Goal: Transaction & Acquisition: Obtain resource

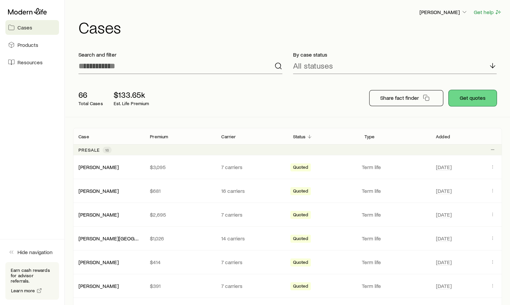
click at [481, 95] on button "Get quotes" at bounding box center [472, 98] width 48 height 16
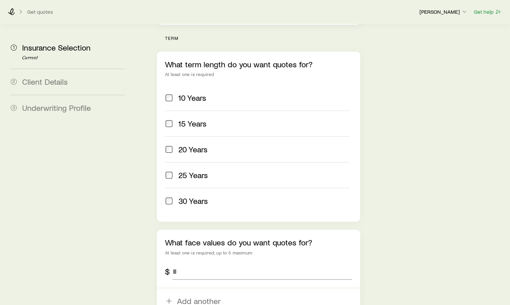
scroll to position [302, 0]
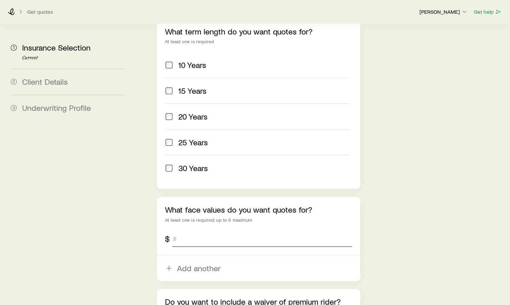
click at [179, 231] on input "tel" at bounding box center [261, 239] width 179 height 16
type input "*********"
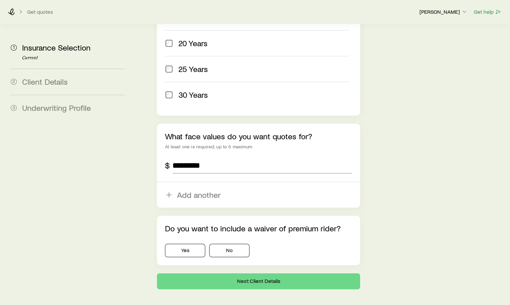
scroll to position [377, 0]
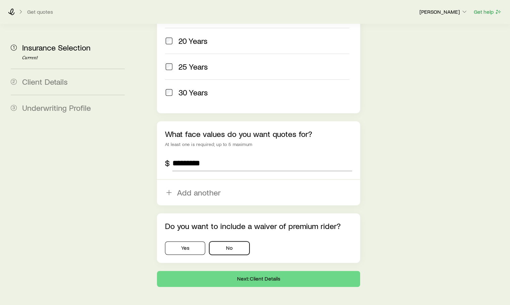
click at [238, 242] on button "No" at bounding box center [229, 248] width 40 height 13
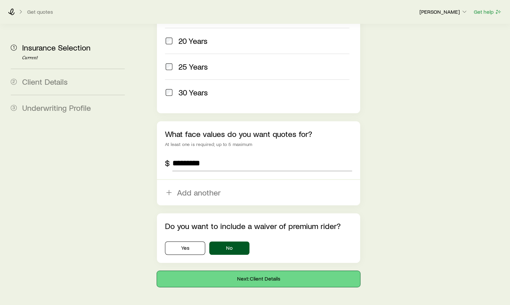
click at [259, 271] on button "Next: Client Details" at bounding box center [258, 279] width 203 height 16
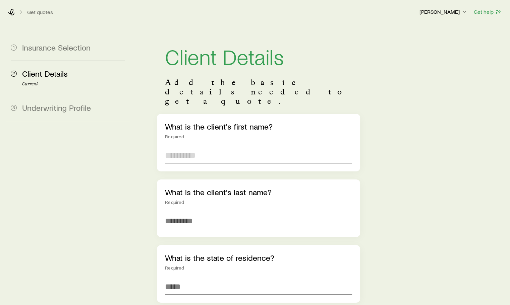
click at [181, 147] on input "text" at bounding box center [258, 155] width 187 height 16
type input "***"
type input "****"
click at [189, 300] on span "[US_STATE] ([GEOGRAPHIC_DATA])" at bounding box center [226, 305] width 122 height 10
type input "**********"
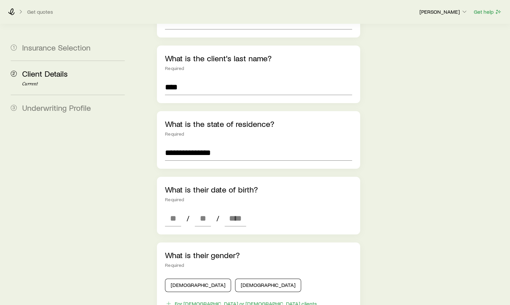
scroll to position [168, 0]
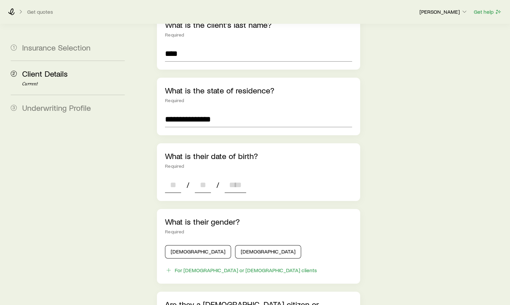
click at [171, 177] on input at bounding box center [173, 185] width 16 height 16
type input "**"
type input "****"
type input "*"
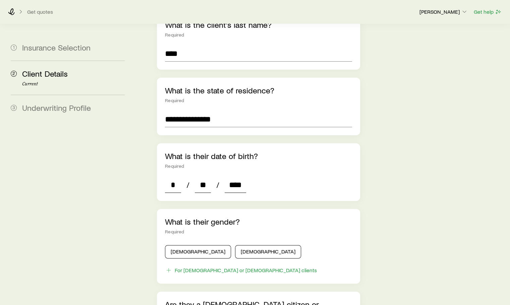
type input "****"
click at [185, 245] on button "[DEMOGRAPHIC_DATA]" at bounding box center [198, 251] width 66 height 13
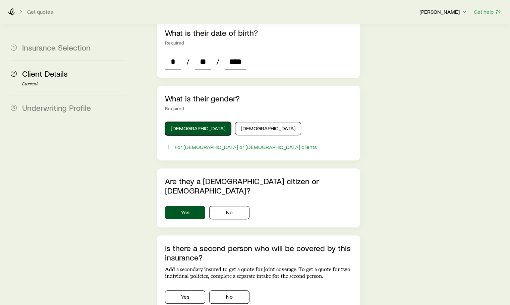
scroll to position [302, 0]
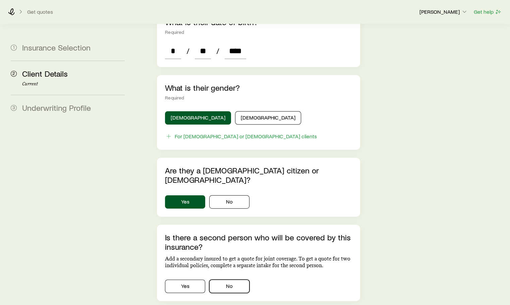
click at [231, 280] on button "No" at bounding box center [229, 286] width 40 height 13
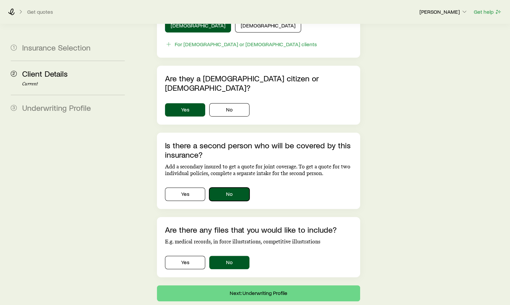
scroll to position [399, 0]
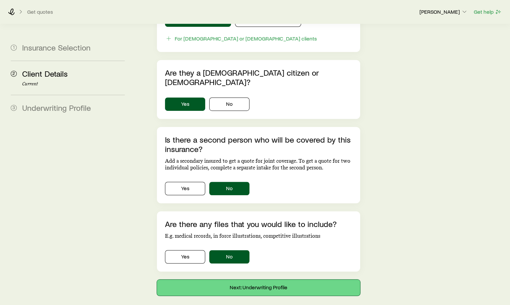
click at [254, 280] on button "Next: Underwriting Profile" at bounding box center [258, 288] width 203 height 16
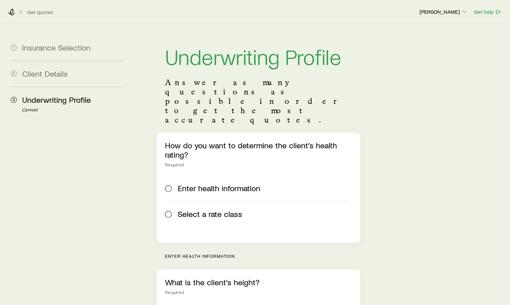
click at [172, 209] on div "Select a rate class" at bounding box center [257, 213] width 184 height 9
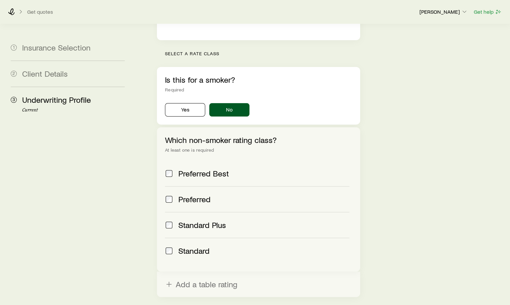
scroll to position [249, 0]
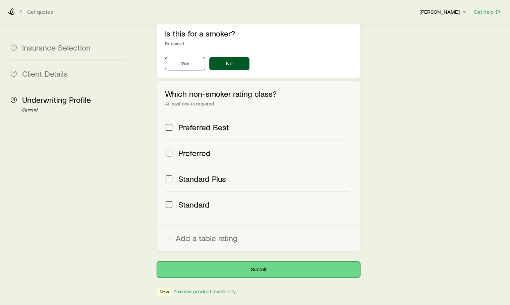
click at [244, 262] on button "Submit" at bounding box center [258, 270] width 203 height 16
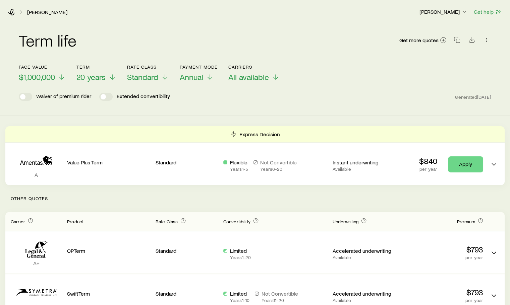
click at [110, 79] on icon at bounding box center [112, 77] width 8 height 8
click at [148, 37] on div "Term life Get more quotes" at bounding box center [255, 44] width 472 height 24
click at [31, 99] on span at bounding box center [25, 97] width 13 height 8
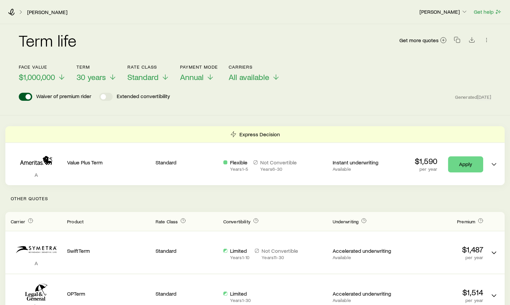
click at [20, 99] on span at bounding box center [25, 97] width 13 height 8
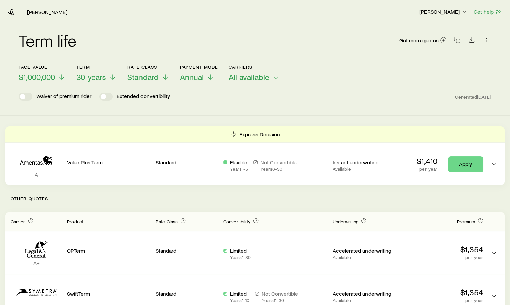
click at [302, 96] on div "Waiver of premium rider Extended convertibility Generated [DATE]" at bounding box center [255, 97] width 472 height 8
click at [111, 78] on icon at bounding box center [113, 77] width 8 height 8
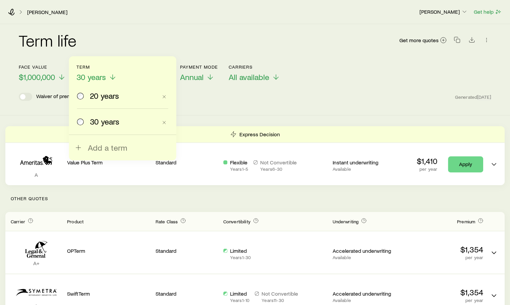
click at [98, 102] on label "20 years" at bounding box center [117, 95] width 80 height 25
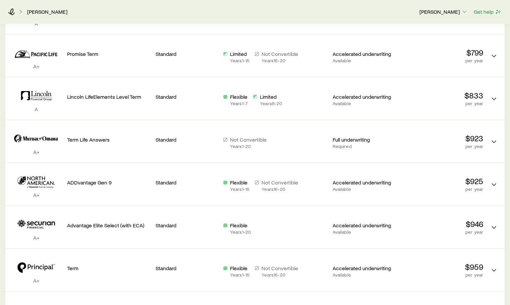
scroll to position [402, 0]
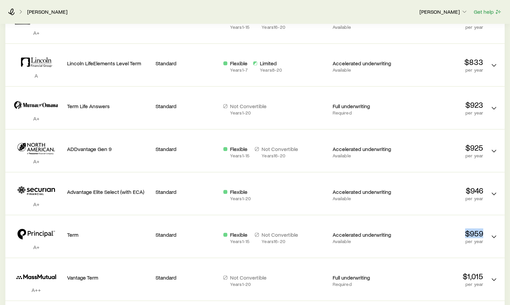
drag, startPoint x: 465, startPoint y: 232, endPoint x: 481, endPoint y: 232, distance: 15.8
click at [481, 232] on p "$959" at bounding box center [441, 233] width 83 height 9
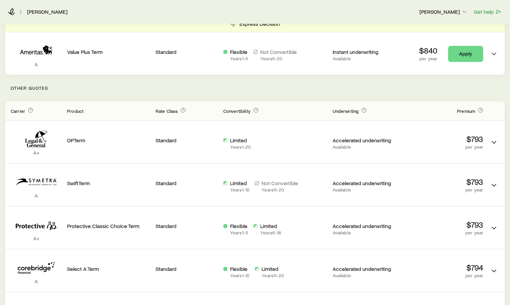
scroll to position [101, 0]
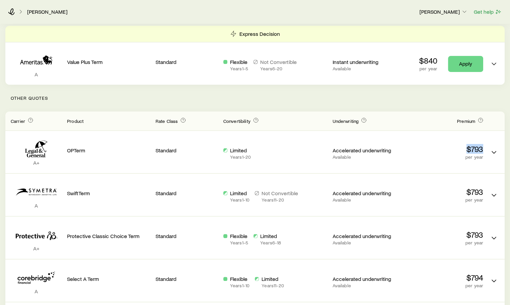
drag, startPoint x: 465, startPoint y: 149, endPoint x: 483, endPoint y: 147, distance: 18.3
click at [483, 147] on div "A+ OPTerm Standard Limited Years 1 - 20 Accelerated underwriting Available $793…" at bounding box center [254, 152] width 499 height 42
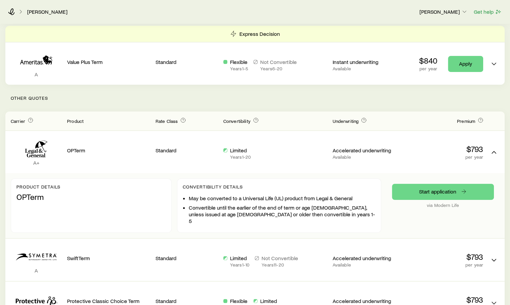
click at [277, 146] on div "Limited Years 1 - 20" at bounding box center [275, 151] width 104 height 31
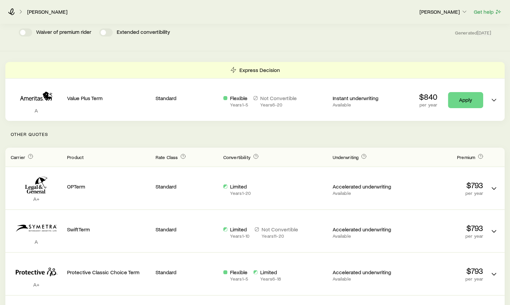
scroll to position [0, 0]
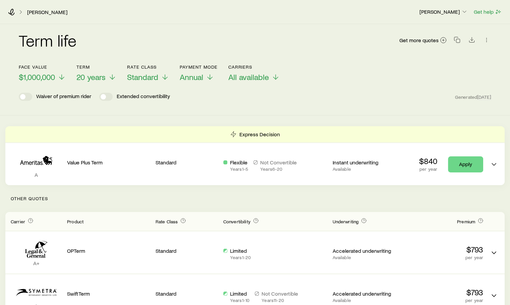
click at [112, 79] on icon at bounding box center [112, 77] width 8 height 8
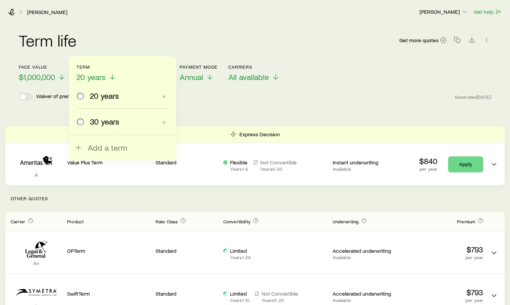
click at [97, 124] on span "30 years" at bounding box center [104, 121] width 29 height 9
